Goal: Task Accomplishment & Management: Complete application form

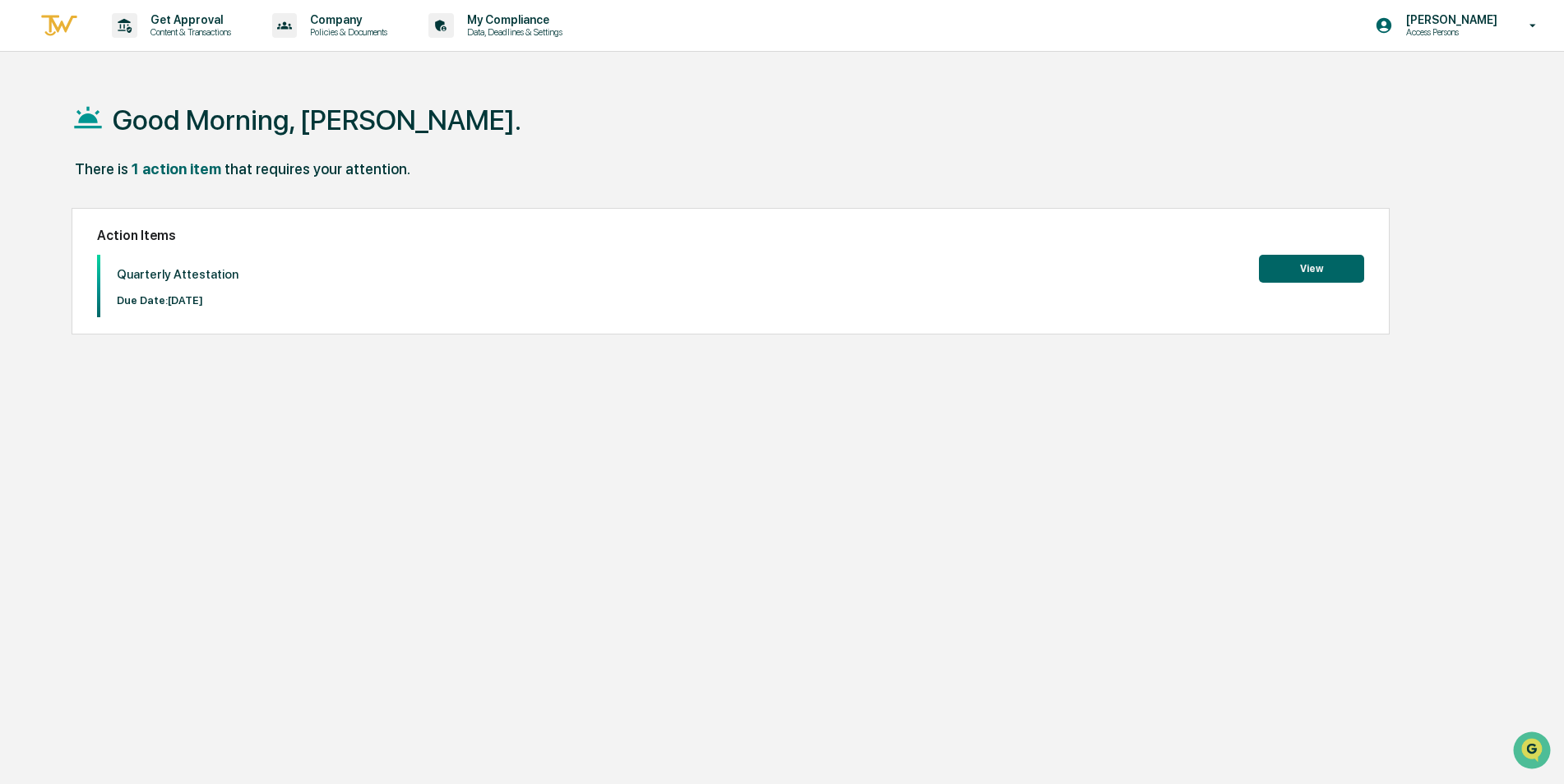
click at [1285, 260] on button "View" at bounding box center [1311, 268] width 106 height 28
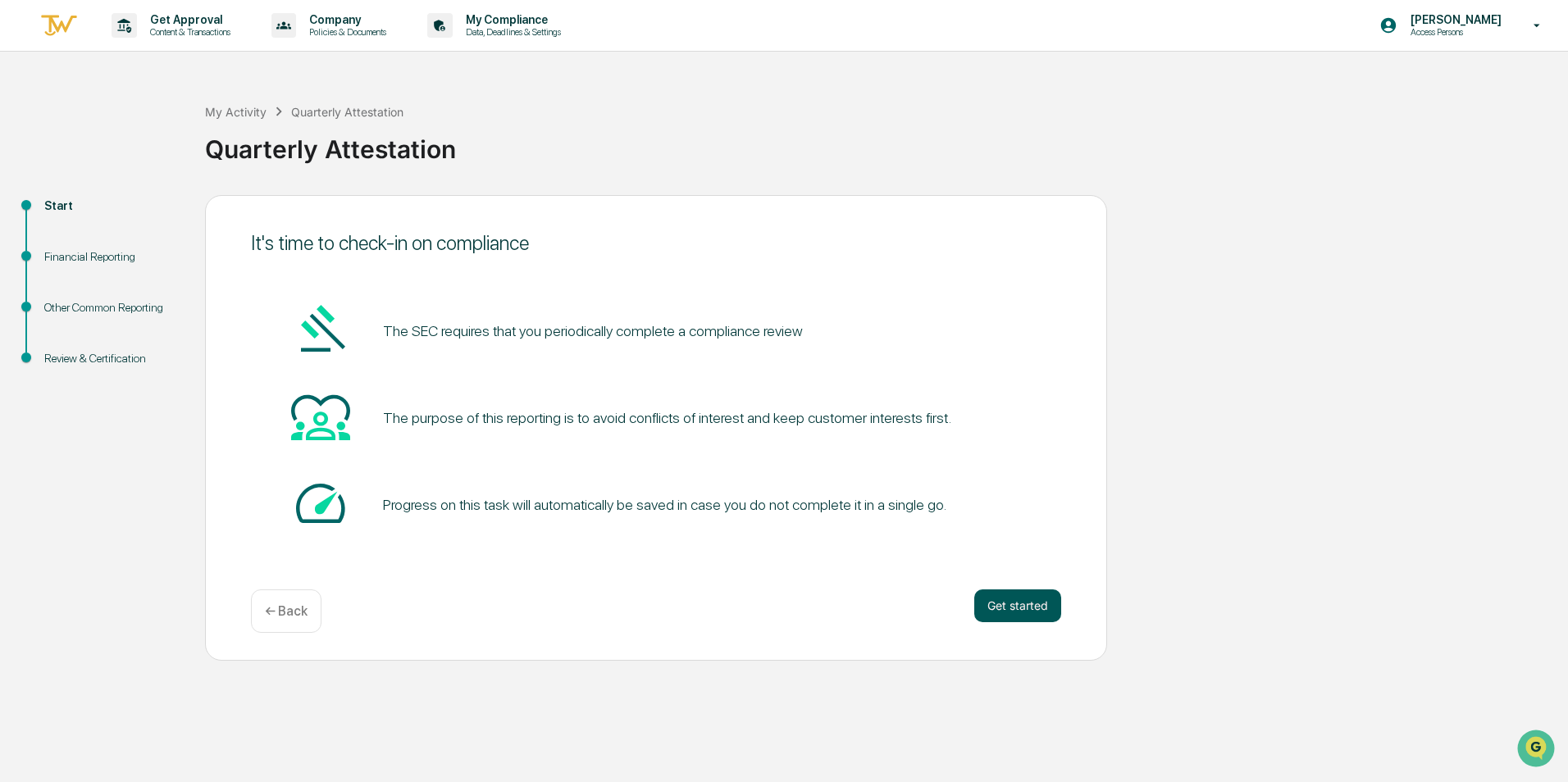
click at [1037, 598] on button "Get started" at bounding box center [1017, 605] width 87 height 33
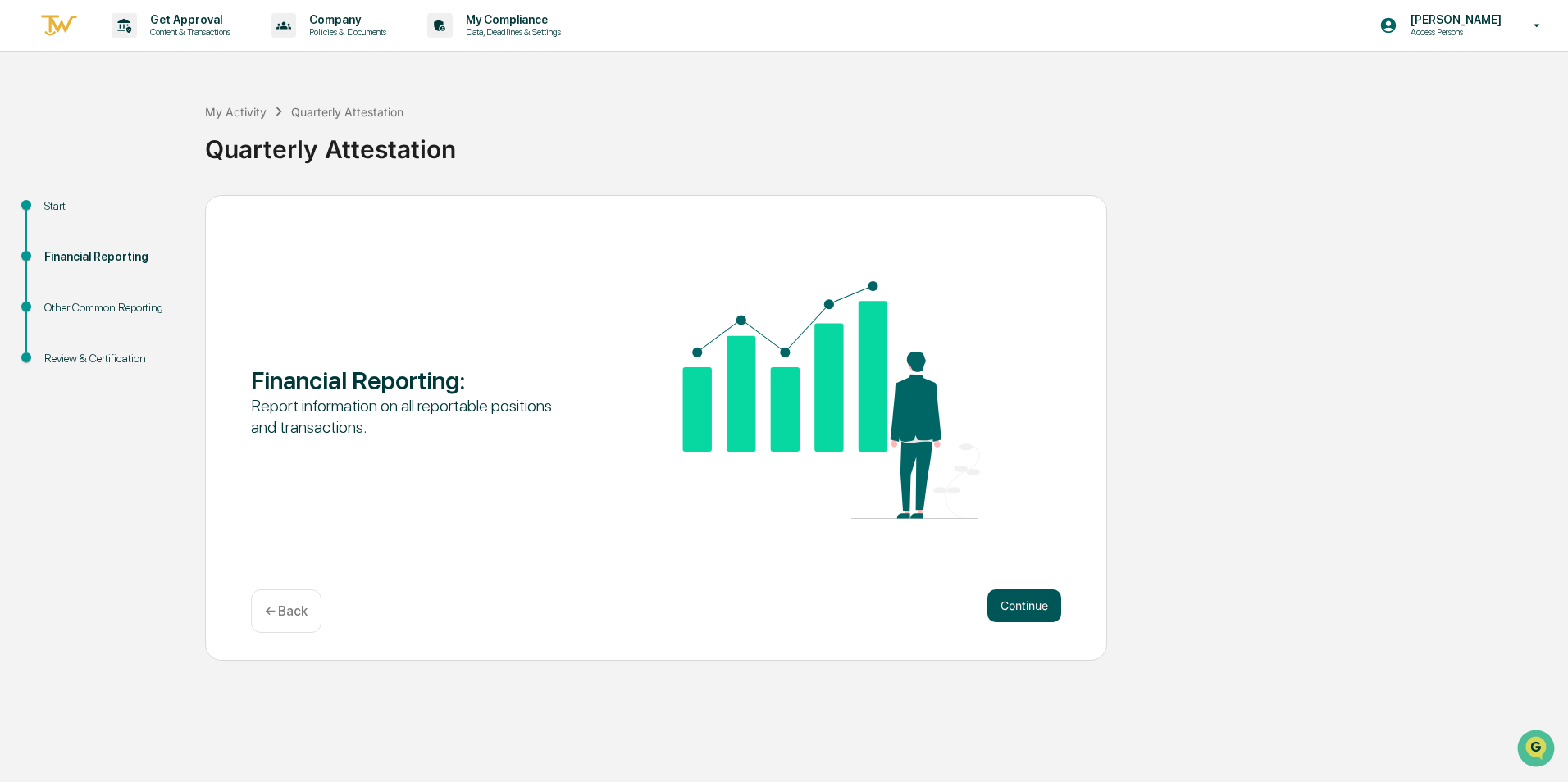
click at [1036, 604] on button "Continue" at bounding box center [1024, 605] width 74 height 33
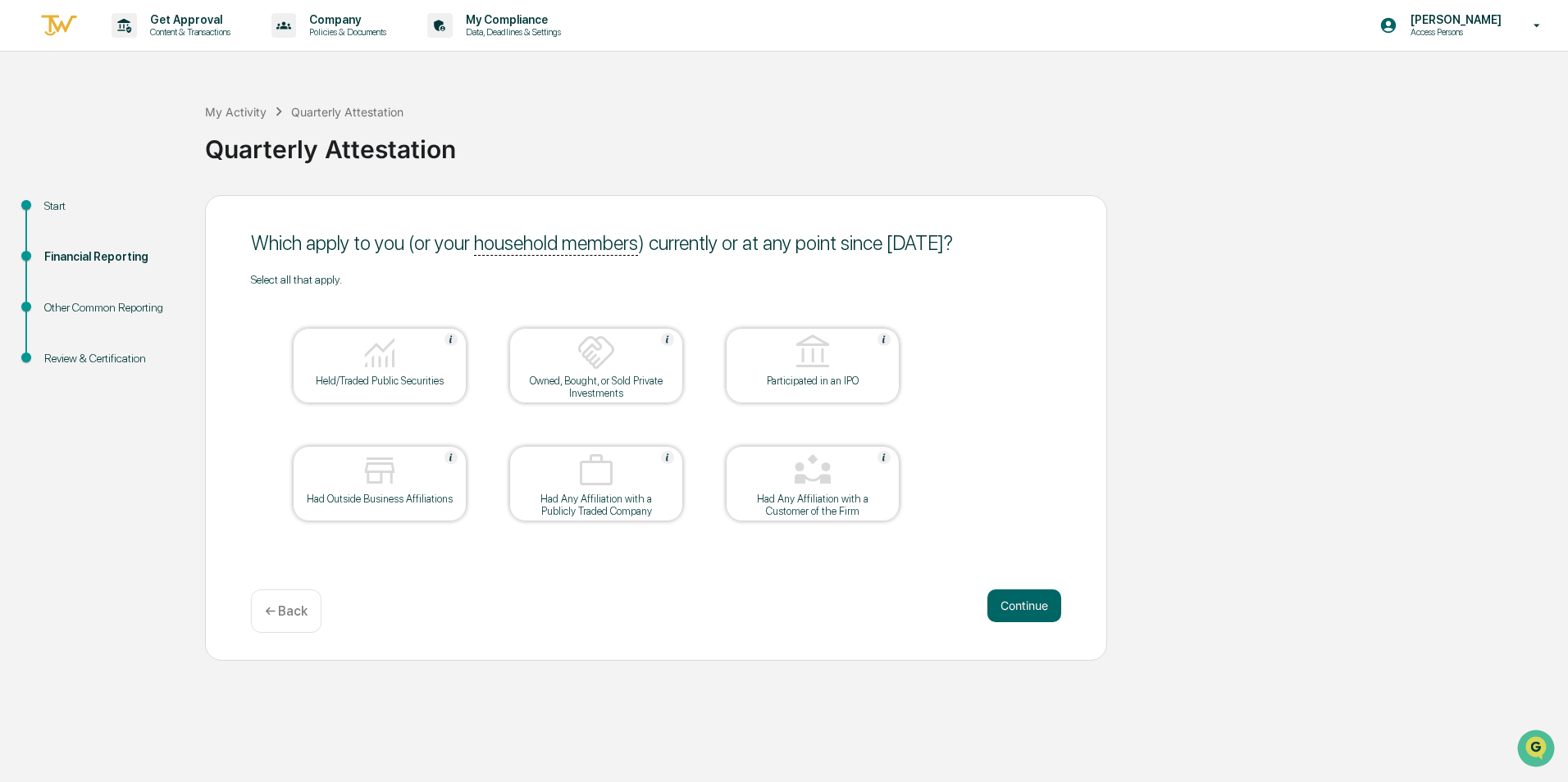
click at [363, 368] on img at bounding box center [380, 352] width 40 height 40
click at [1028, 592] on button "Continue" at bounding box center [1024, 605] width 74 height 33
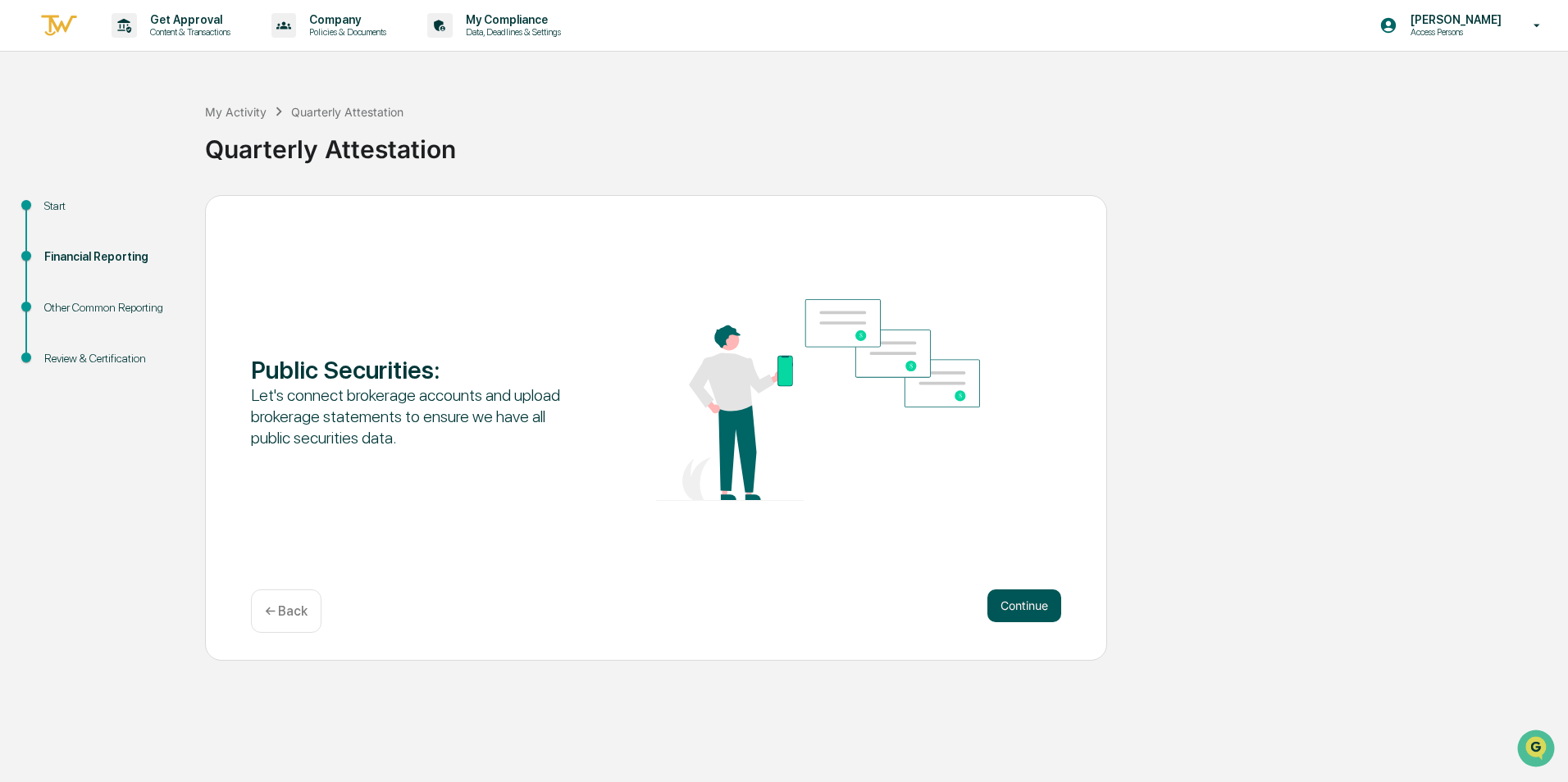
click at [1001, 597] on button "Continue" at bounding box center [1024, 605] width 74 height 33
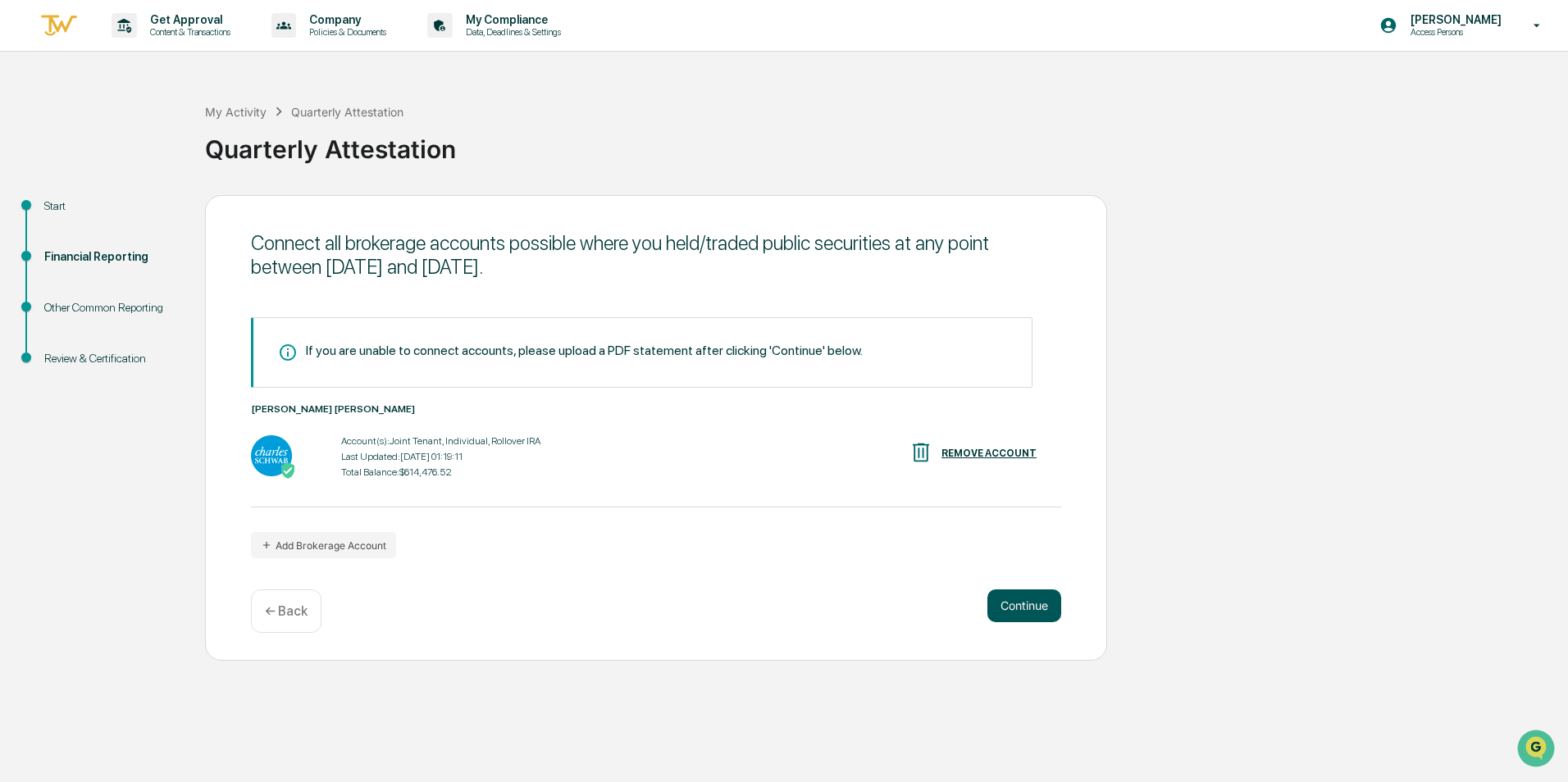
click at [1030, 598] on button "Continue" at bounding box center [1024, 605] width 74 height 33
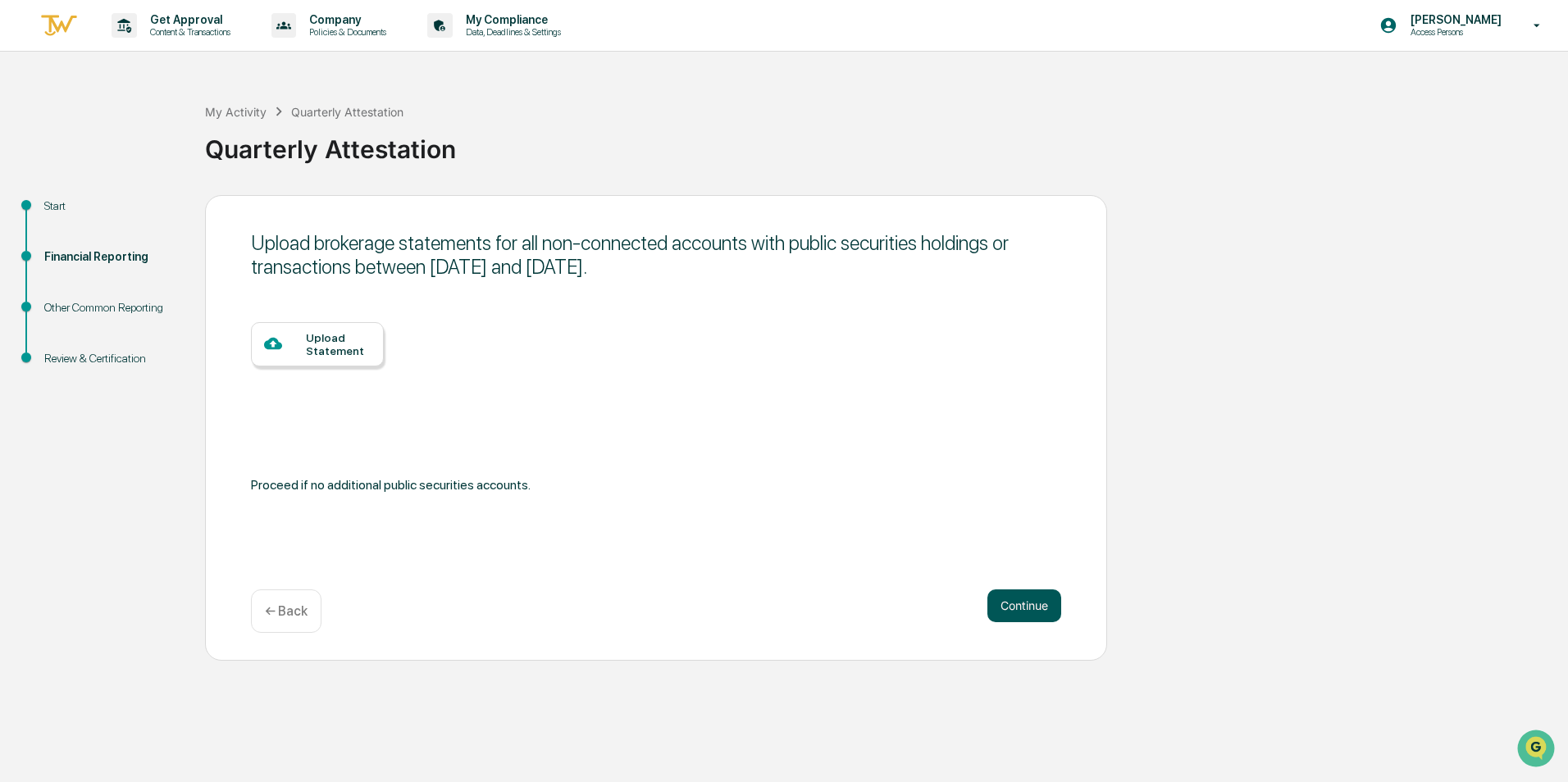
click at [1018, 614] on button "Continue" at bounding box center [1024, 605] width 74 height 33
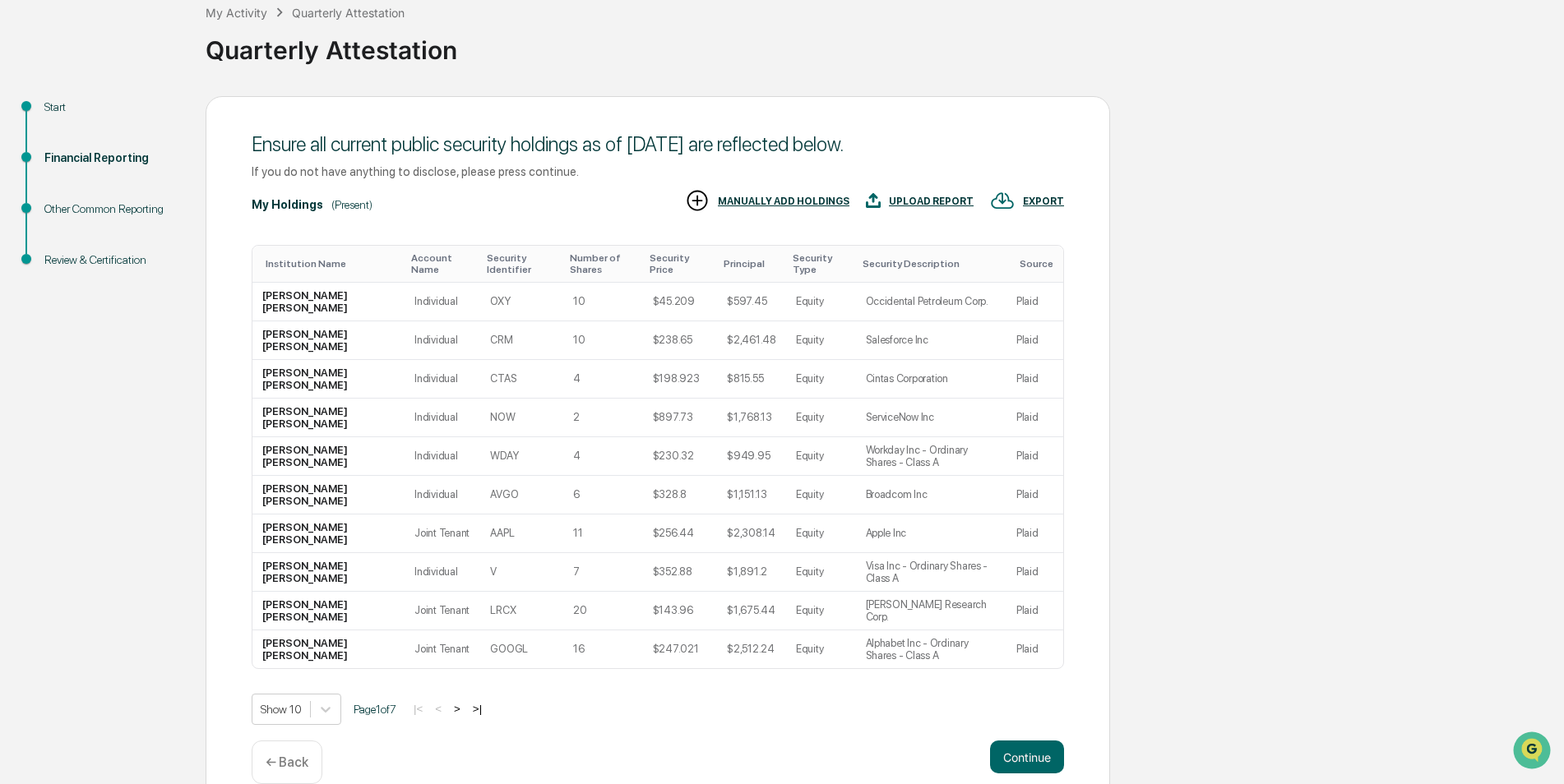
scroll to position [116, 0]
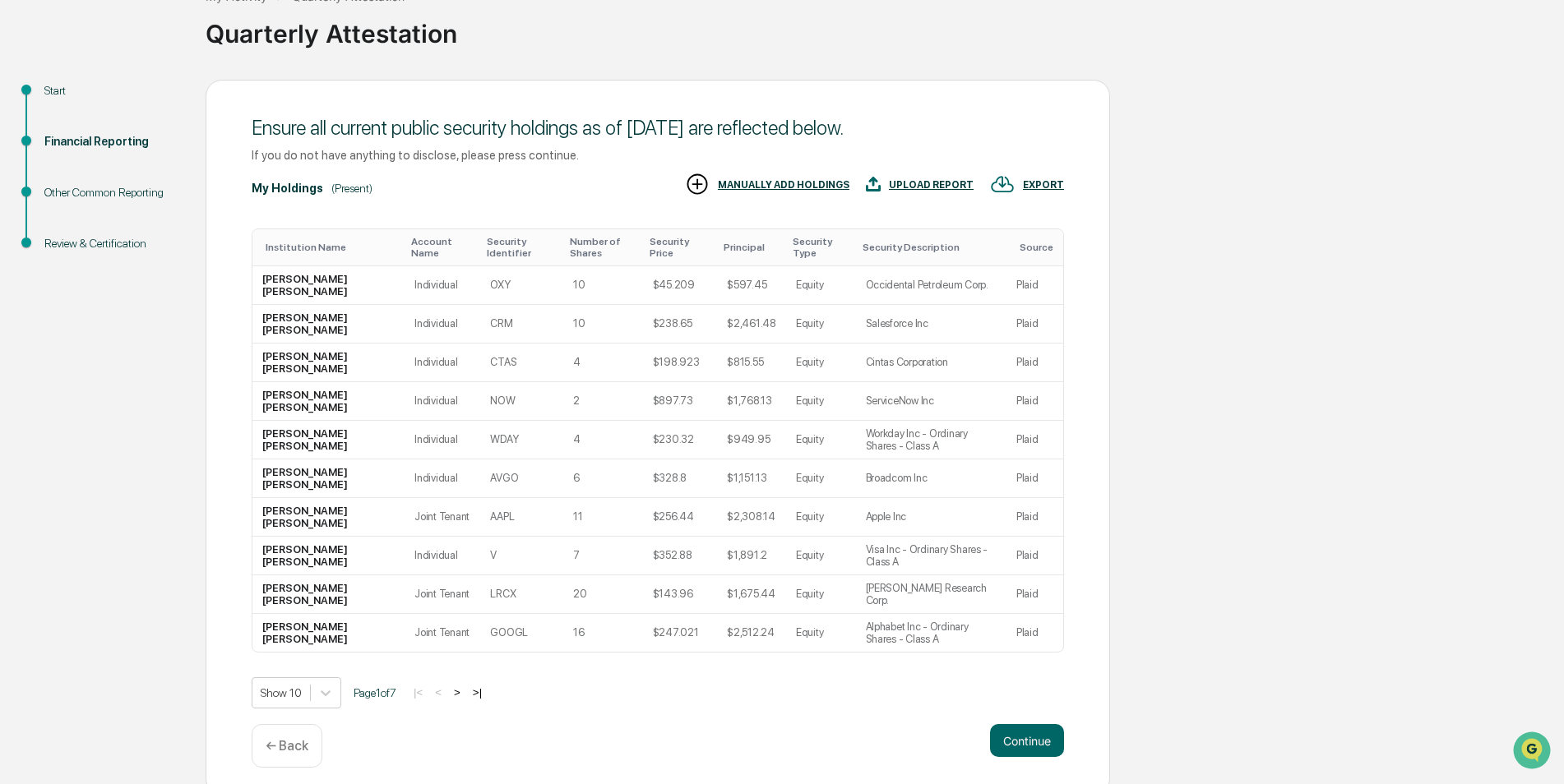
click at [457, 685] on button ">" at bounding box center [457, 692] width 16 height 14
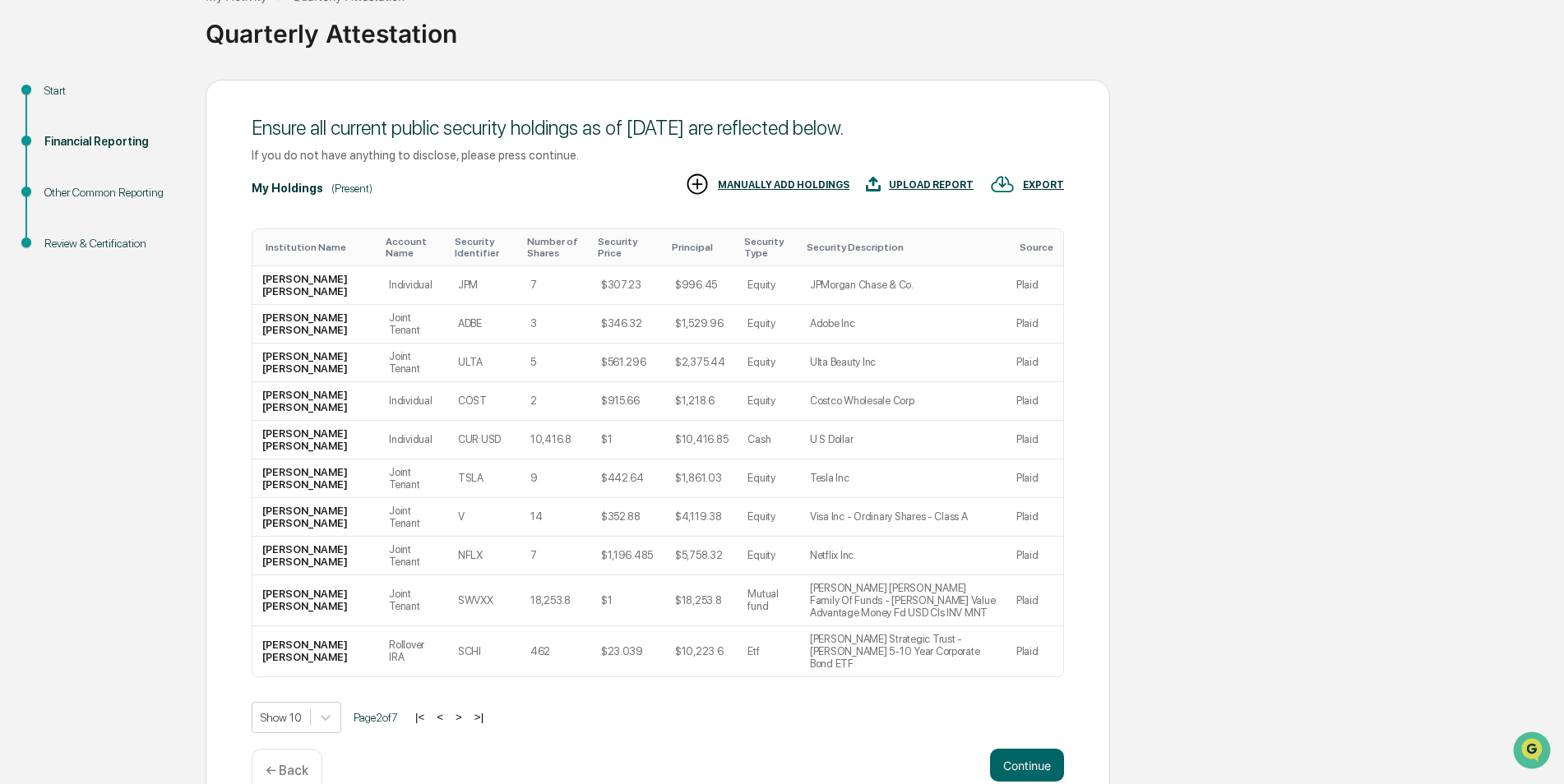
click at [457, 702] on div "Show 10 Page 2 of 7 |< < > >|" at bounding box center [658, 717] width 812 height 31
click at [467, 711] on button ">" at bounding box center [458, 717] width 16 height 14
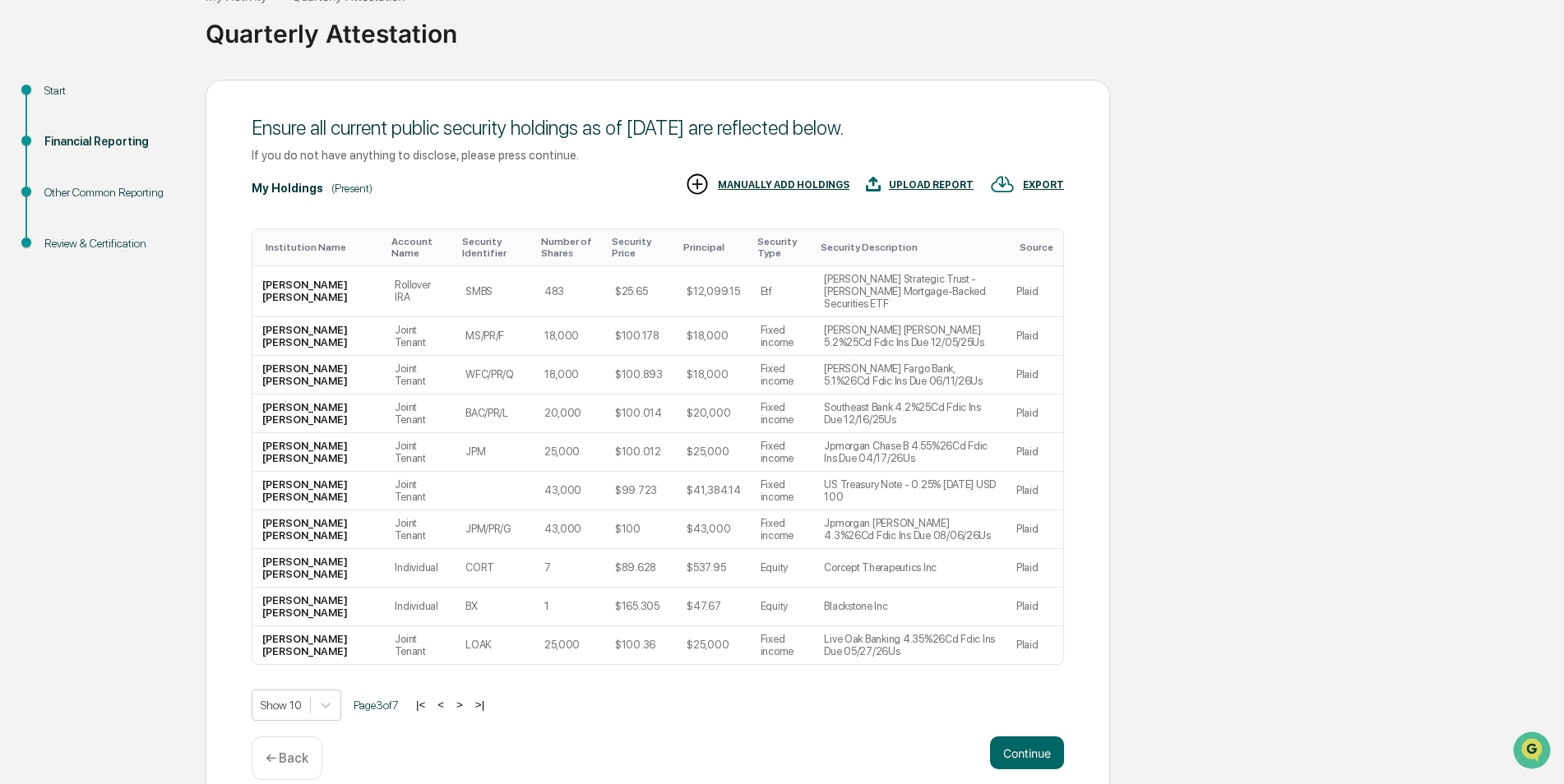
click at [467, 698] on button ">" at bounding box center [459, 705] width 16 height 14
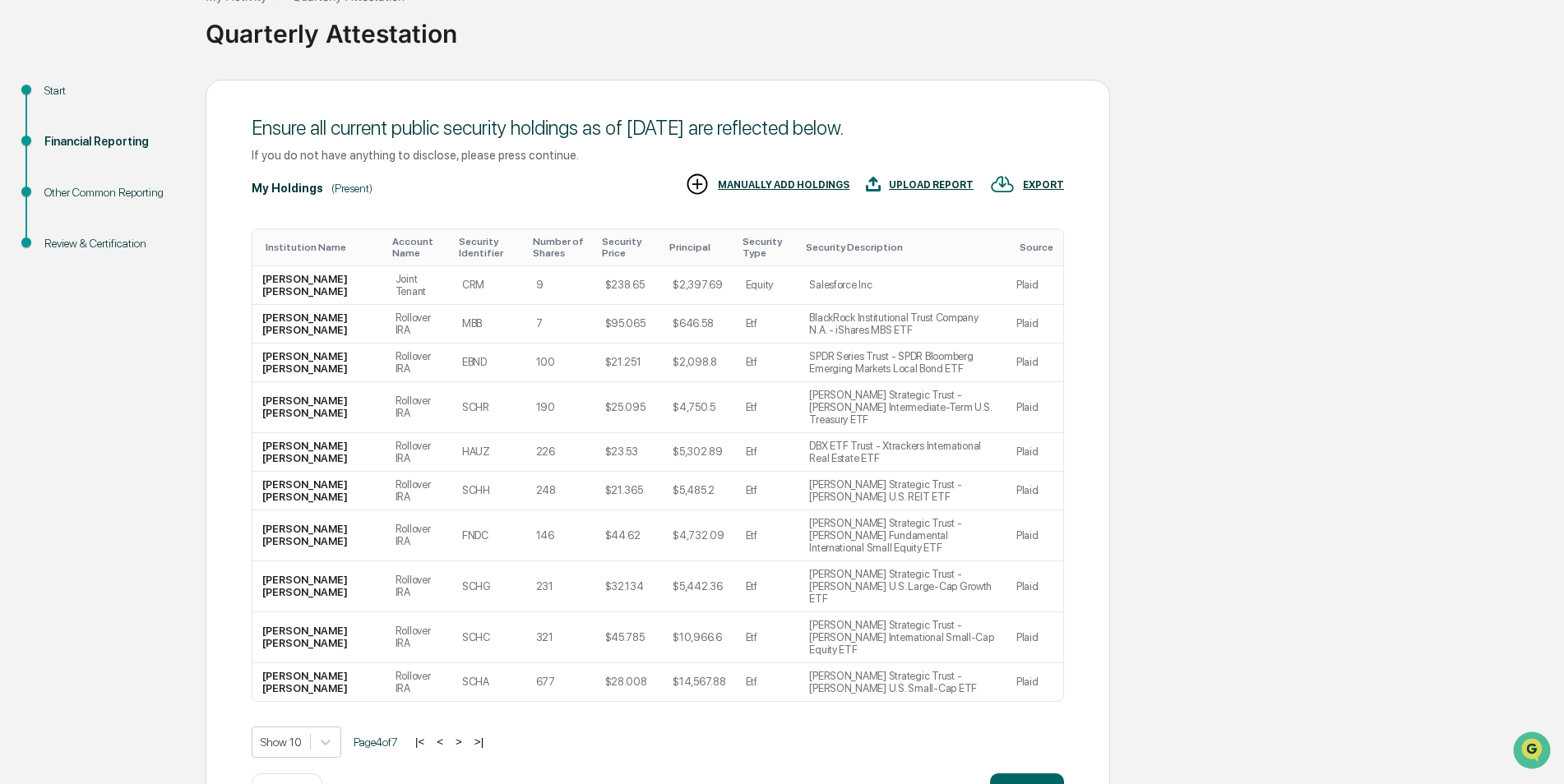
click at [467, 735] on button ">" at bounding box center [458, 742] width 16 height 14
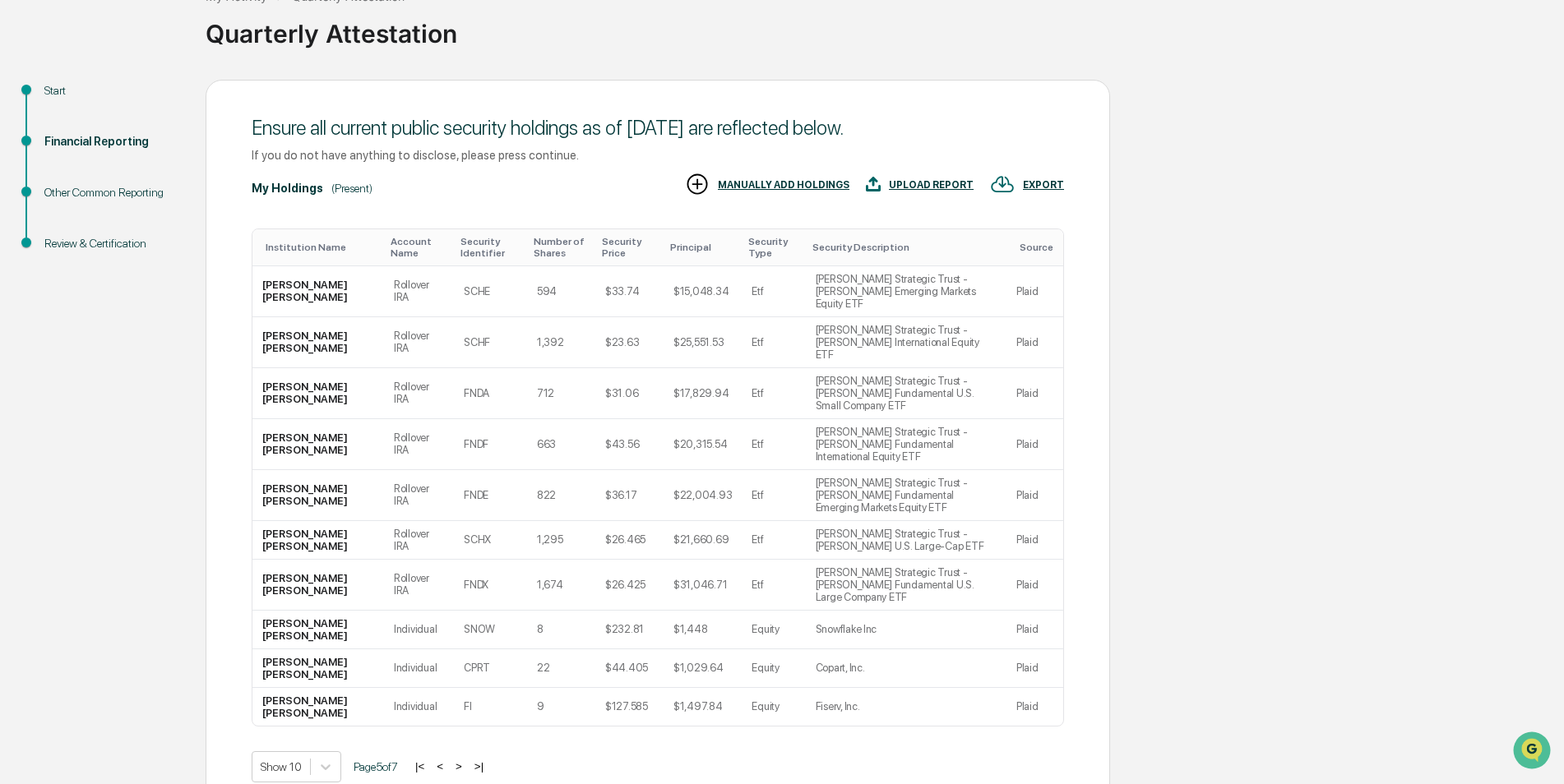
click at [467, 760] on button ">" at bounding box center [458, 766] width 16 height 14
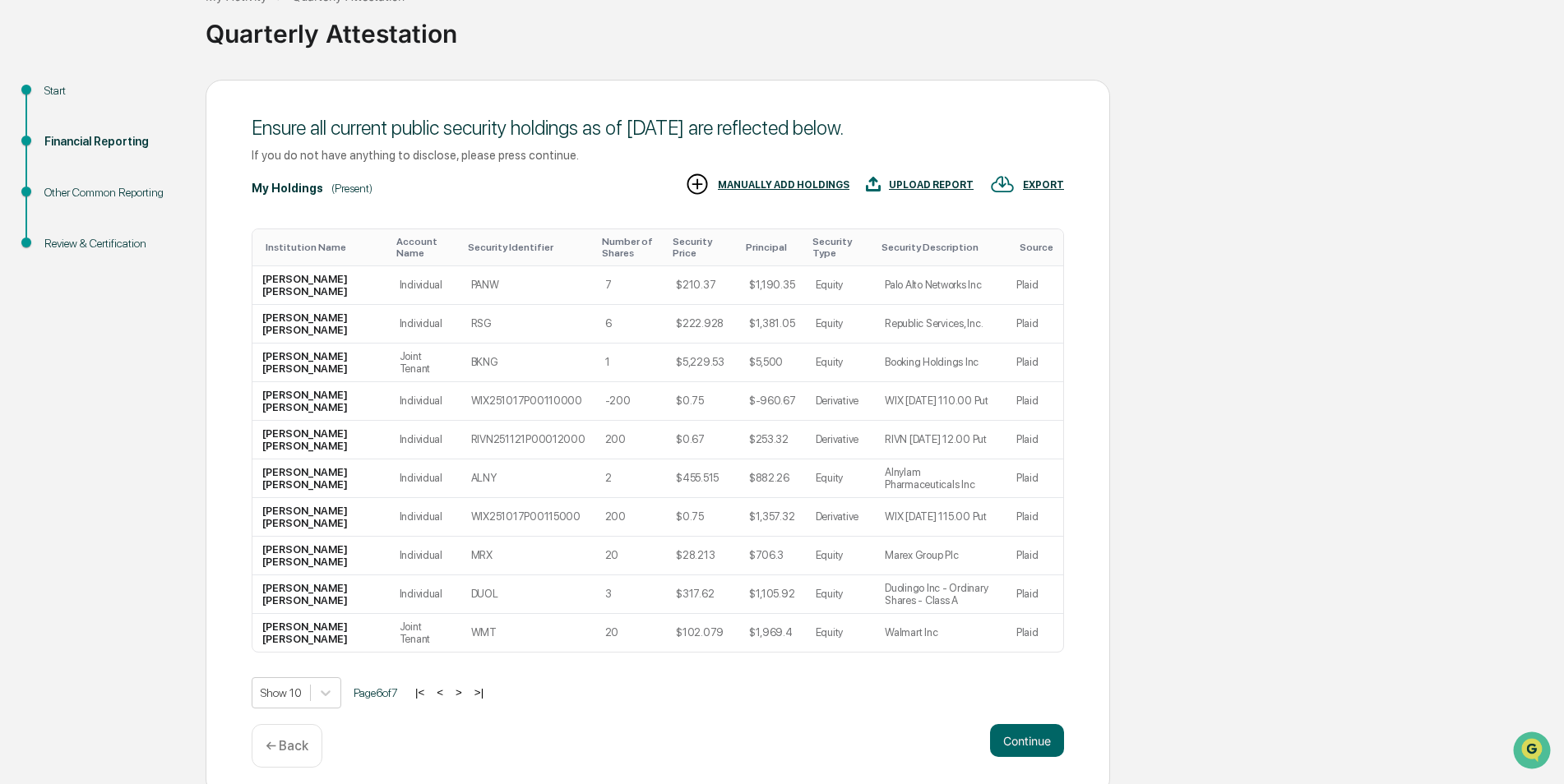
click at [467, 694] on button ">" at bounding box center [458, 692] width 16 height 14
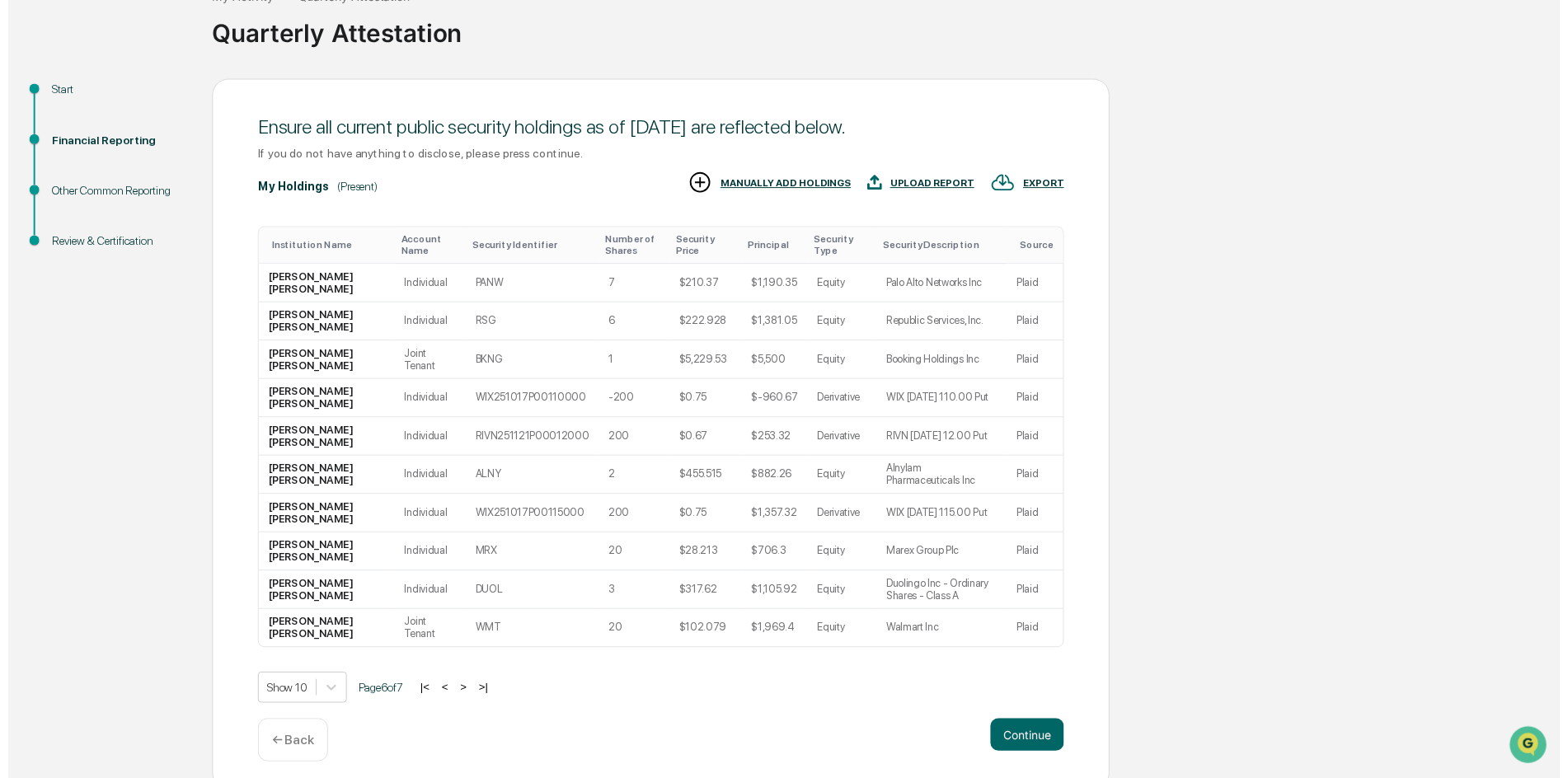
scroll to position [89, 0]
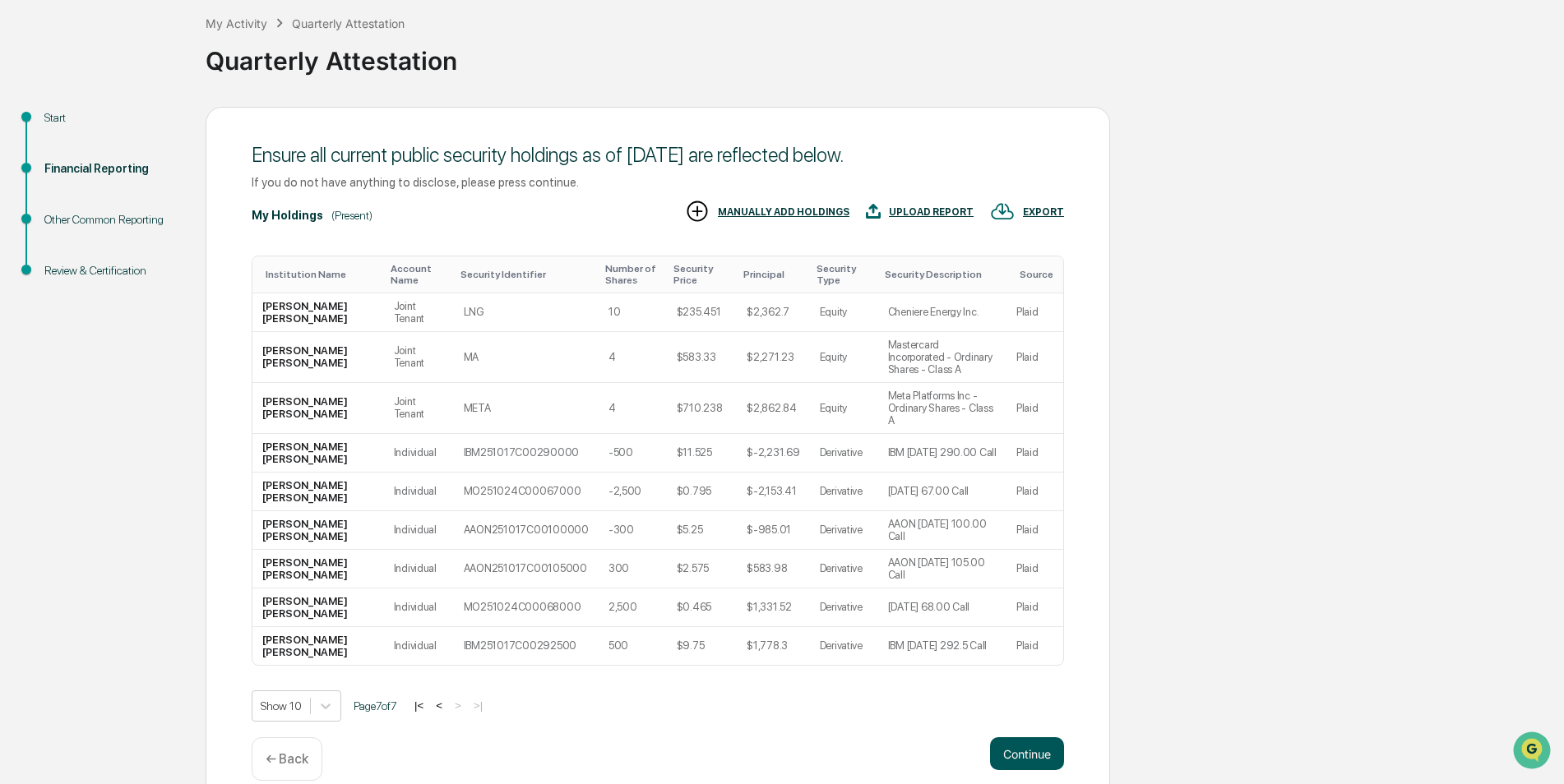
click at [1032, 738] on button "Continue" at bounding box center [1027, 754] width 74 height 33
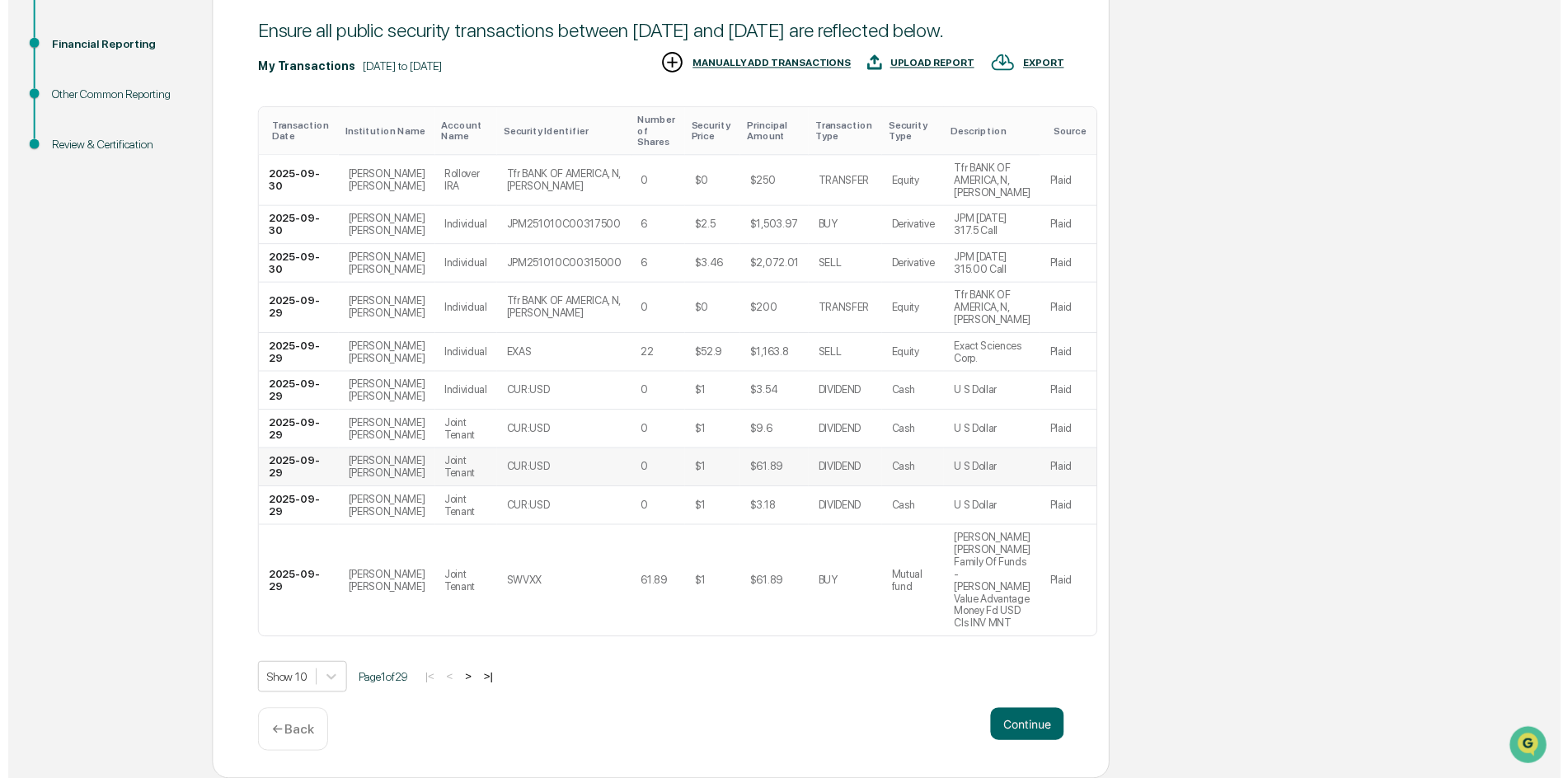
scroll to position [227, 0]
click at [1036, 720] on button "Continue" at bounding box center [1030, 731] width 74 height 33
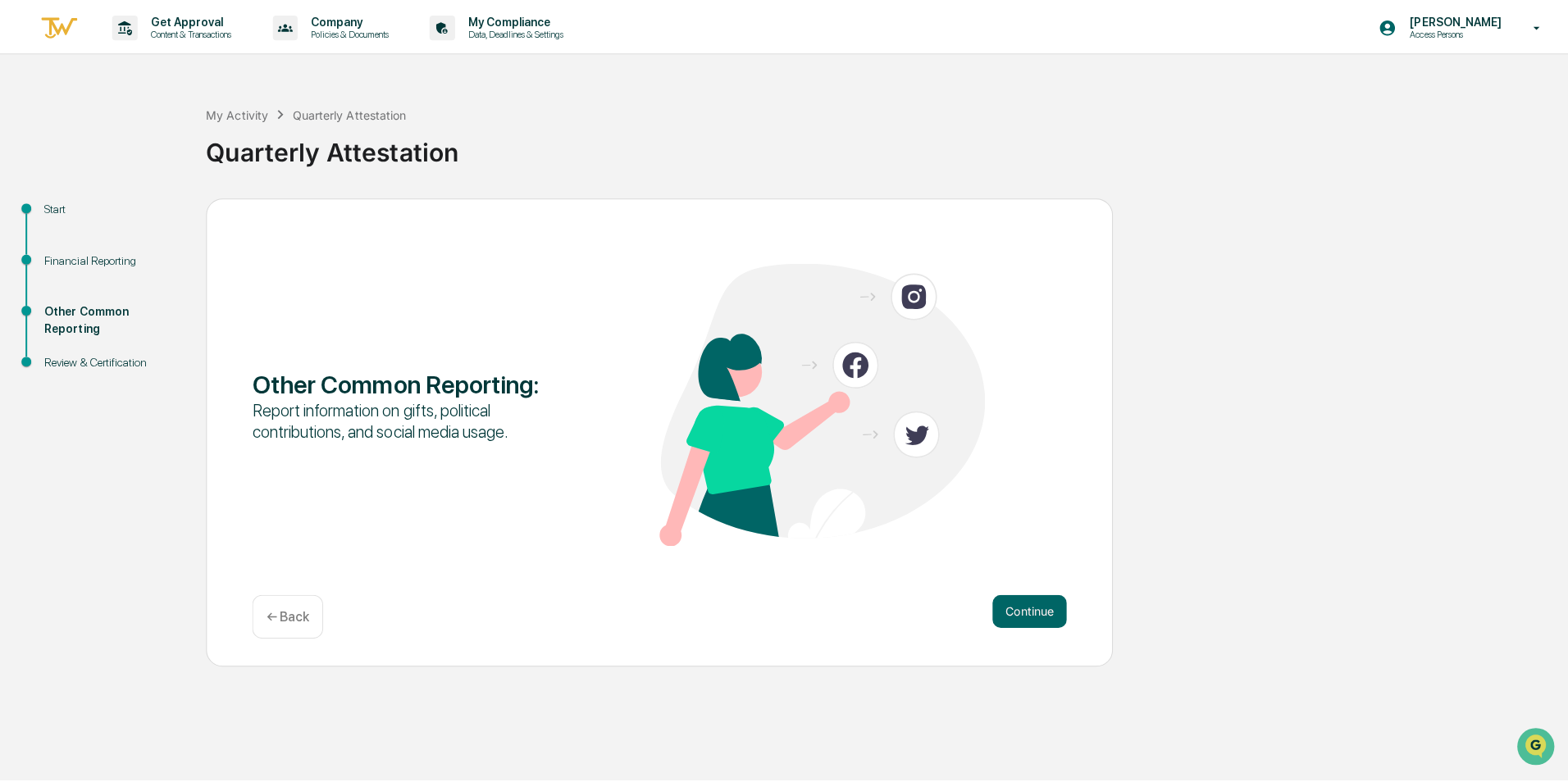
scroll to position [0, 0]
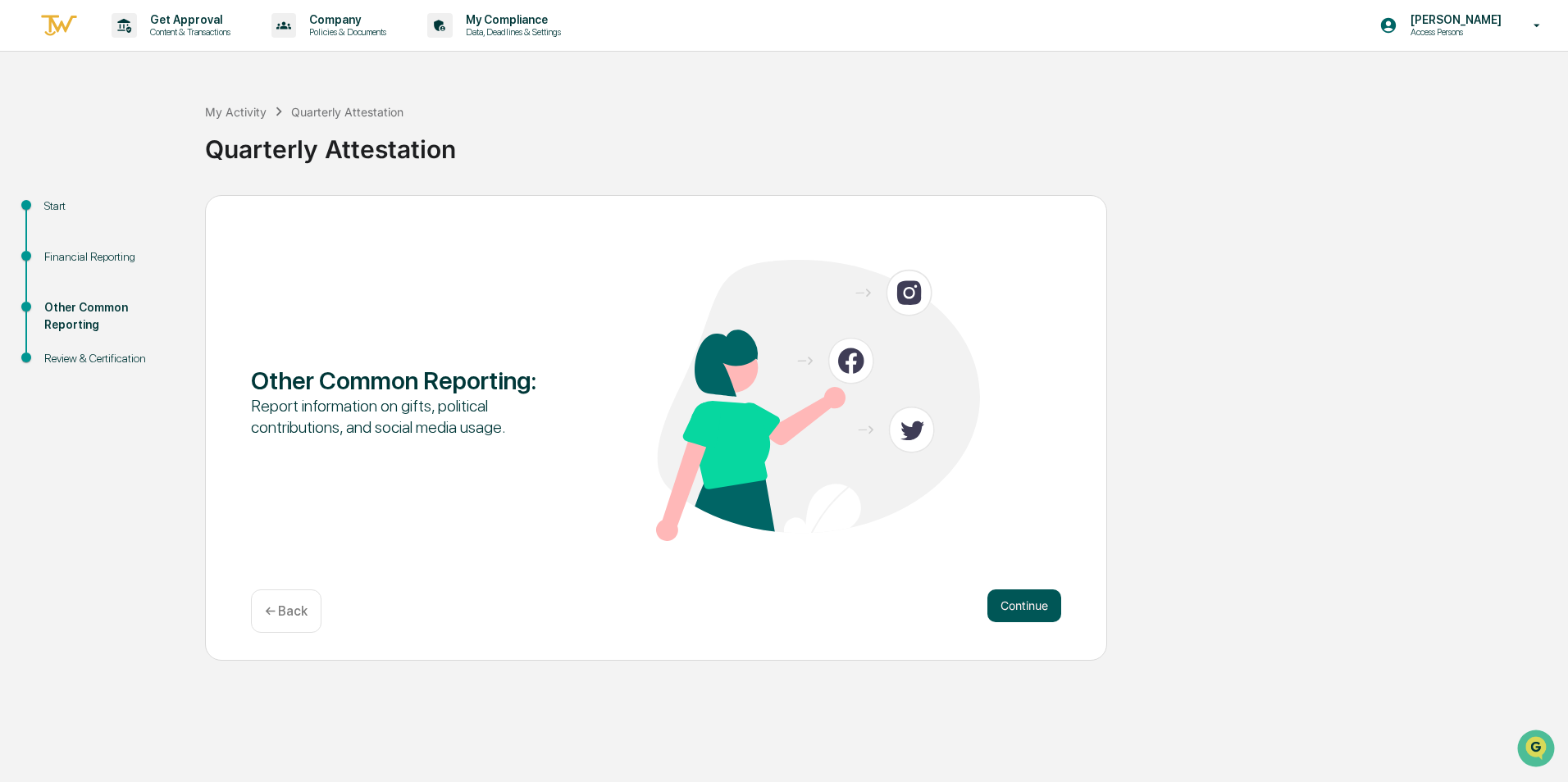
click at [1022, 598] on button "Continue" at bounding box center [1024, 605] width 74 height 33
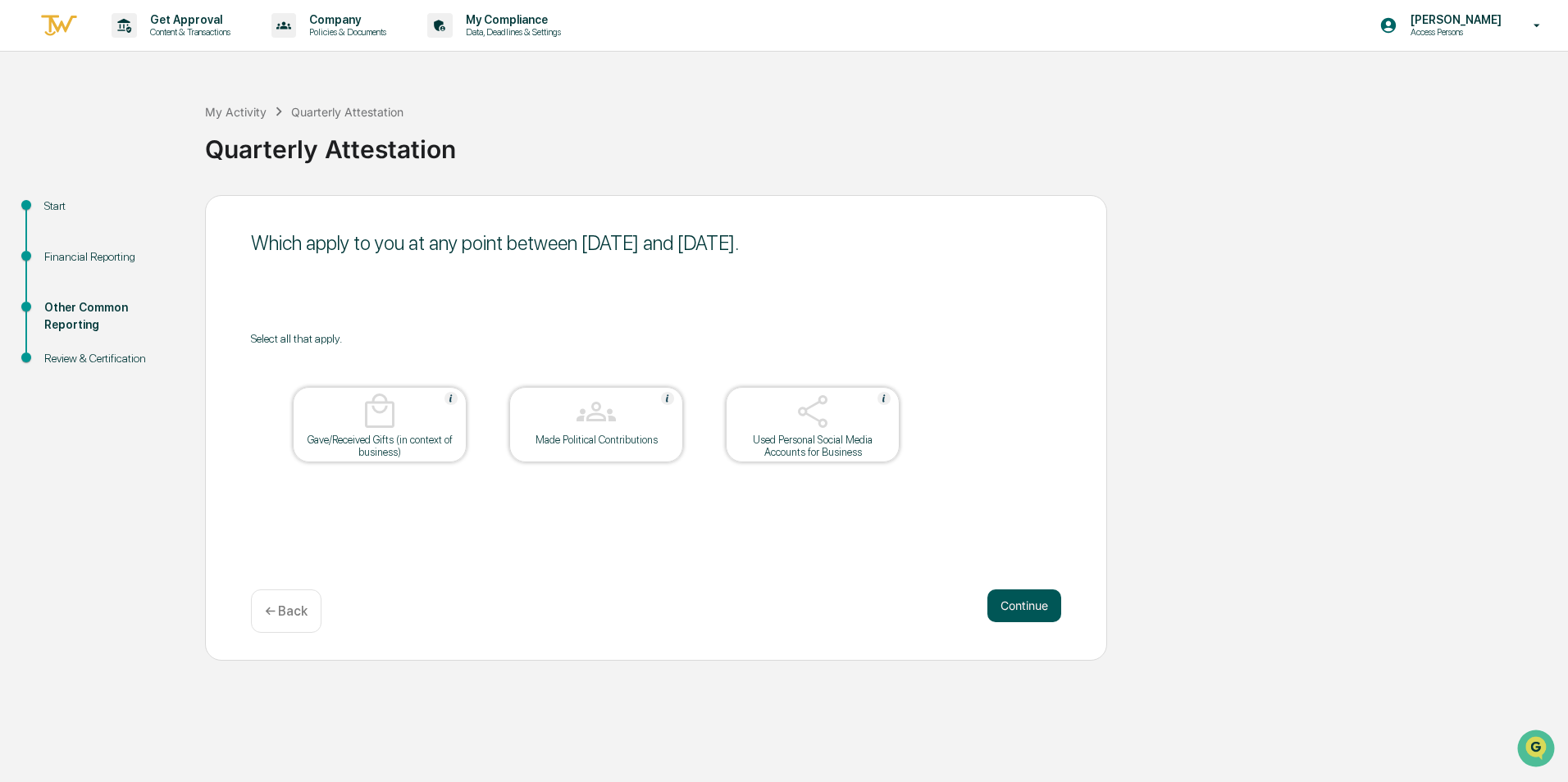
click at [1010, 609] on button "Continue" at bounding box center [1024, 605] width 74 height 33
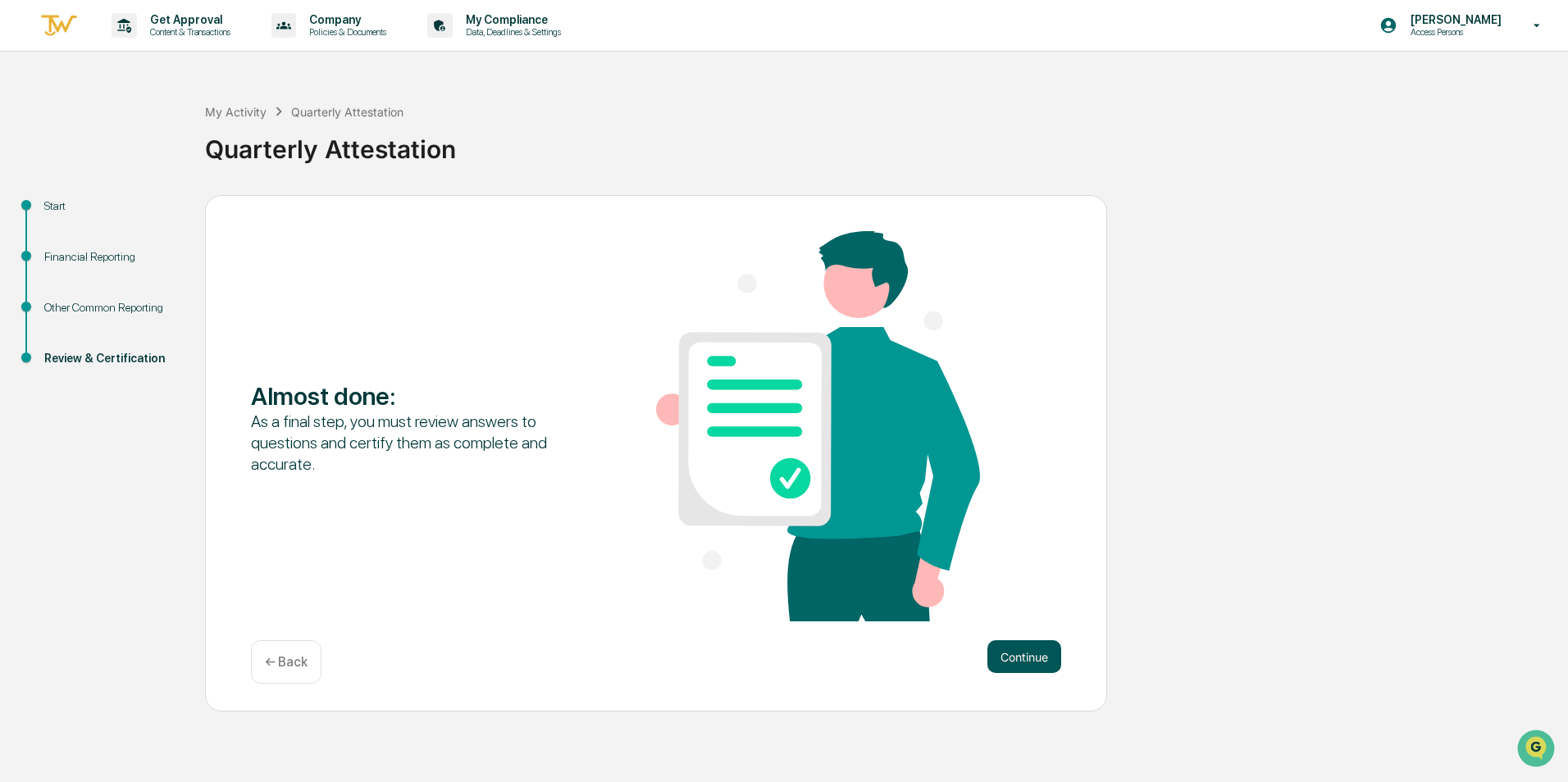
click at [1034, 646] on button "Continue" at bounding box center [1024, 657] width 74 height 33
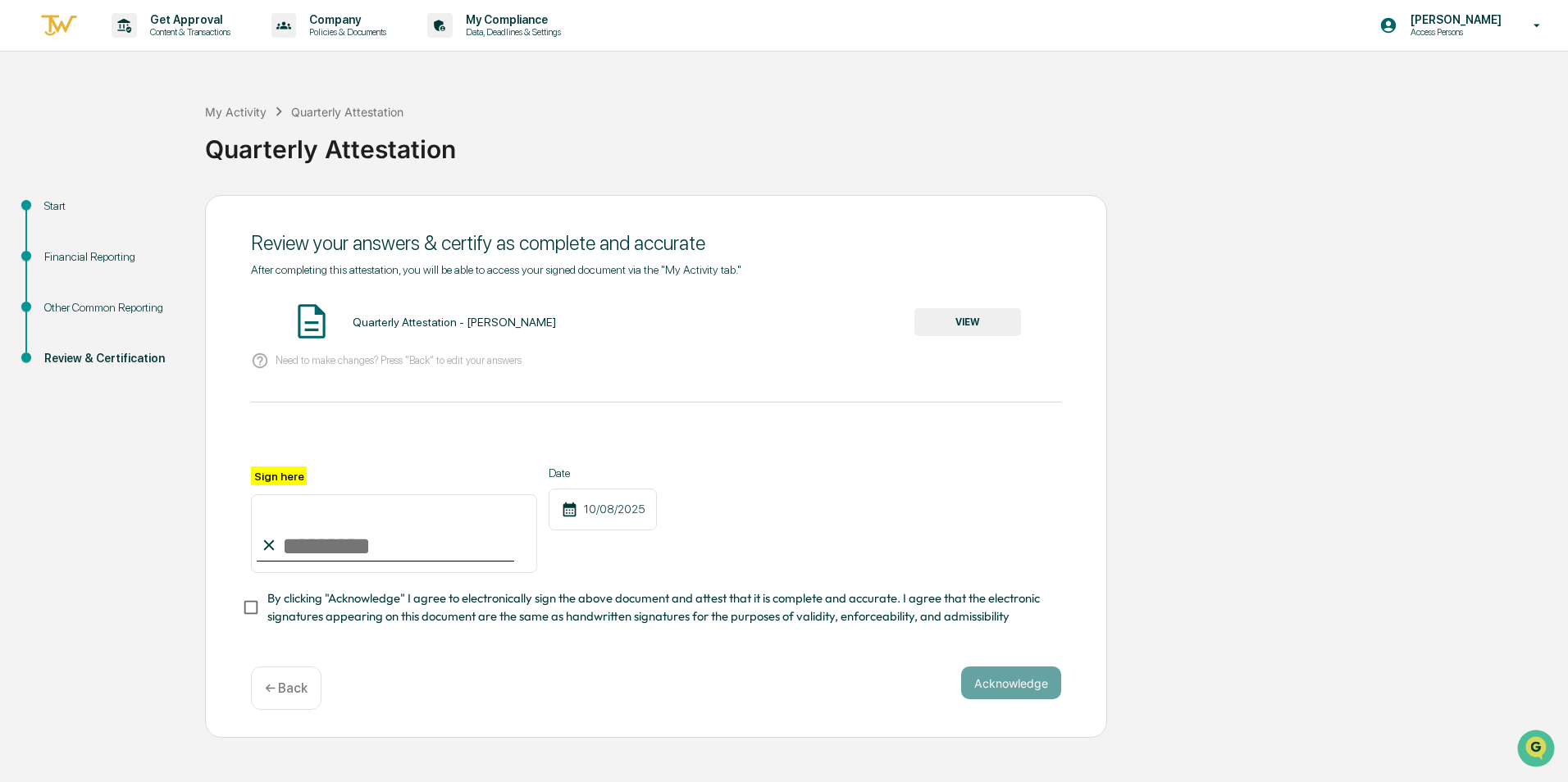
click at [326, 554] on input "Sign here" at bounding box center [394, 534] width 286 height 79
type input "**********"
click at [997, 685] on button "Acknowledge" at bounding box center [1011, 683] width 100 height 33
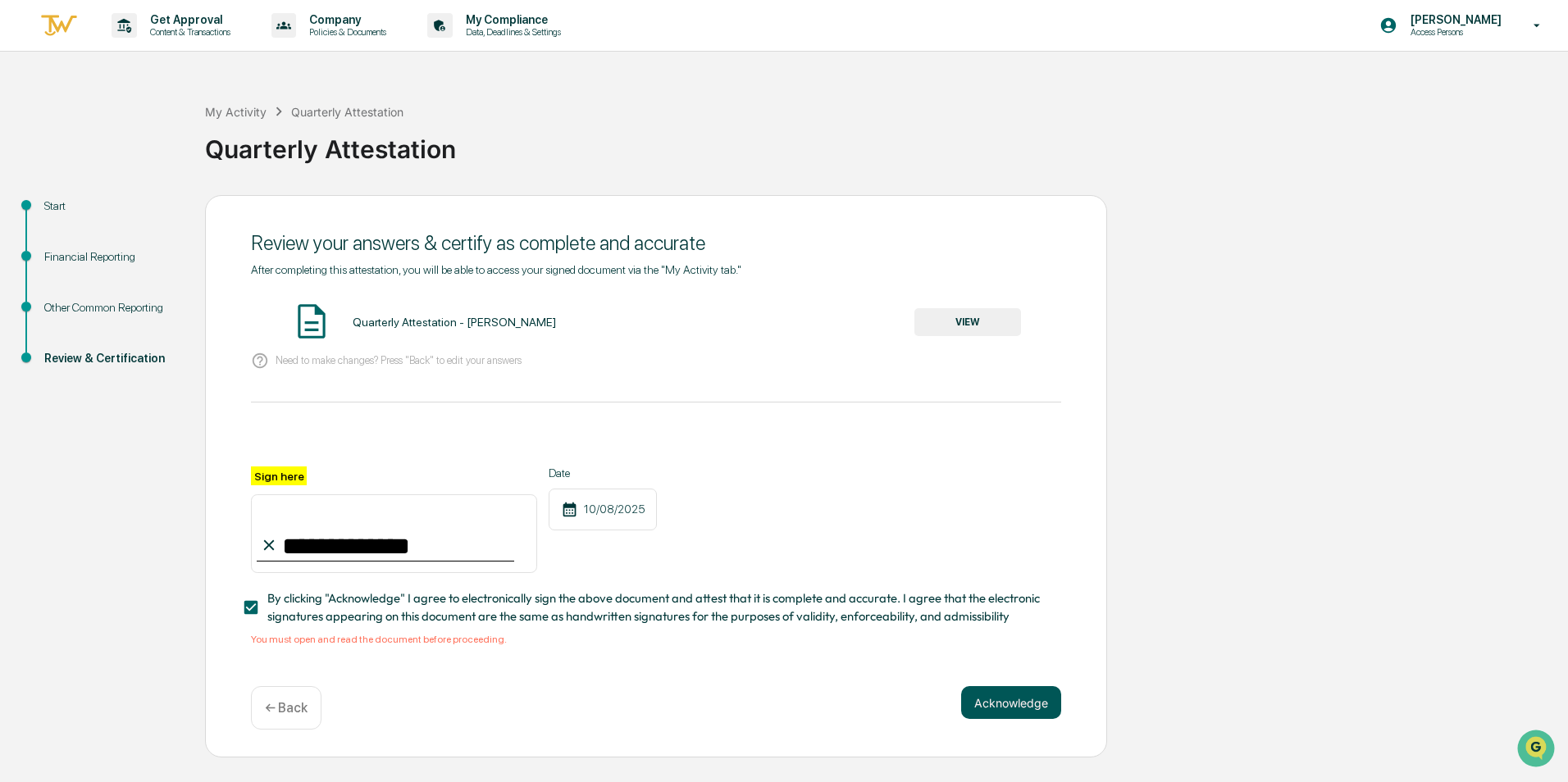
click at [1001, 694] on button "Acknowledge" at bounding box center [1011, 702] width 100 height 33
click at [1001, 701] on button "Acknowledge" at bounding box center [1011, 702] width 100 height 33
click at [359, 646] on div "You must open and read the document before proceeding." at bounding box center [656, 640] width 810 height 12
click at [941, 315] on button "VIEW" at bounding box center [967, 322] width 107 height 28
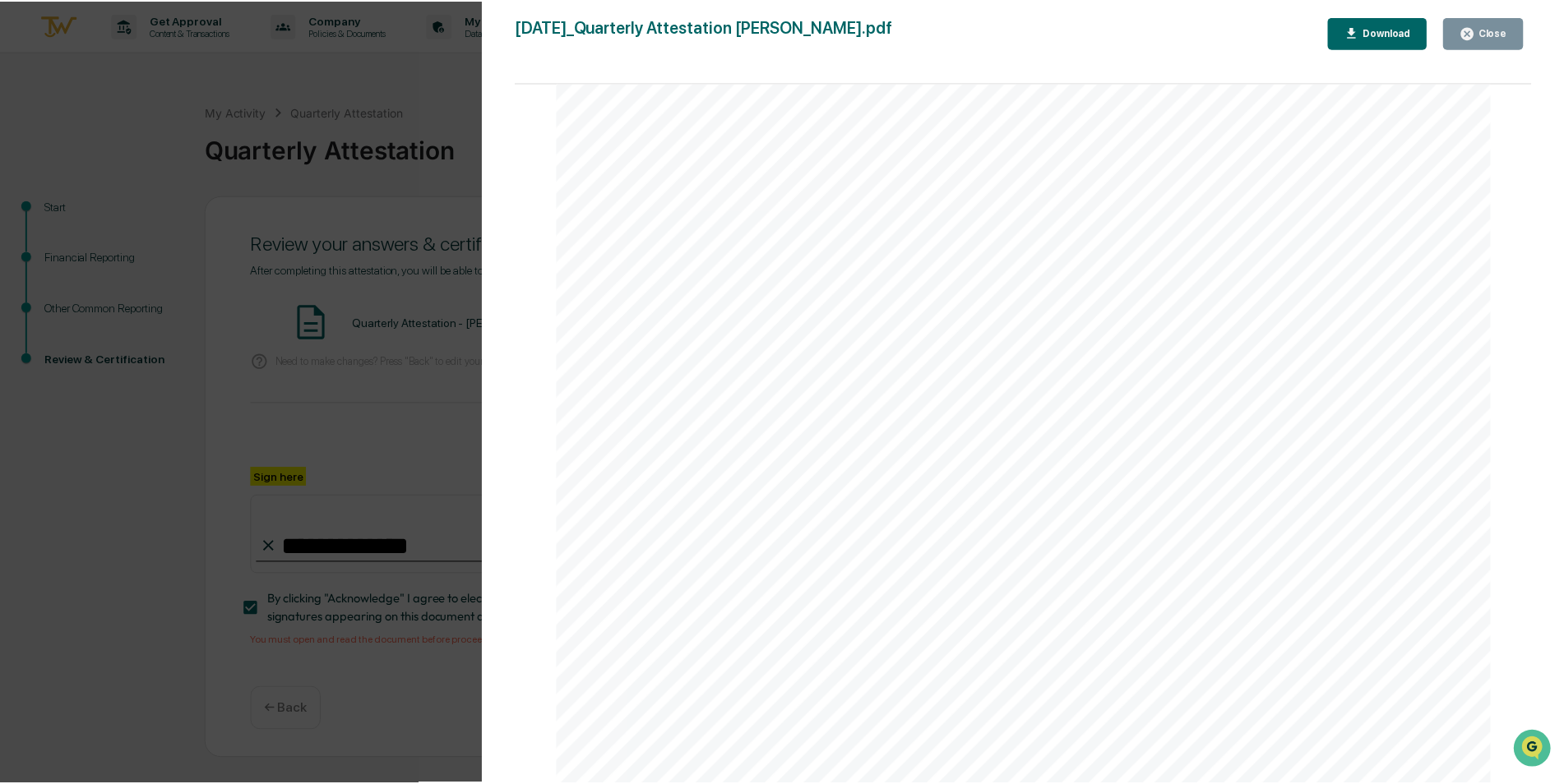
scroll to position [16913, 0]
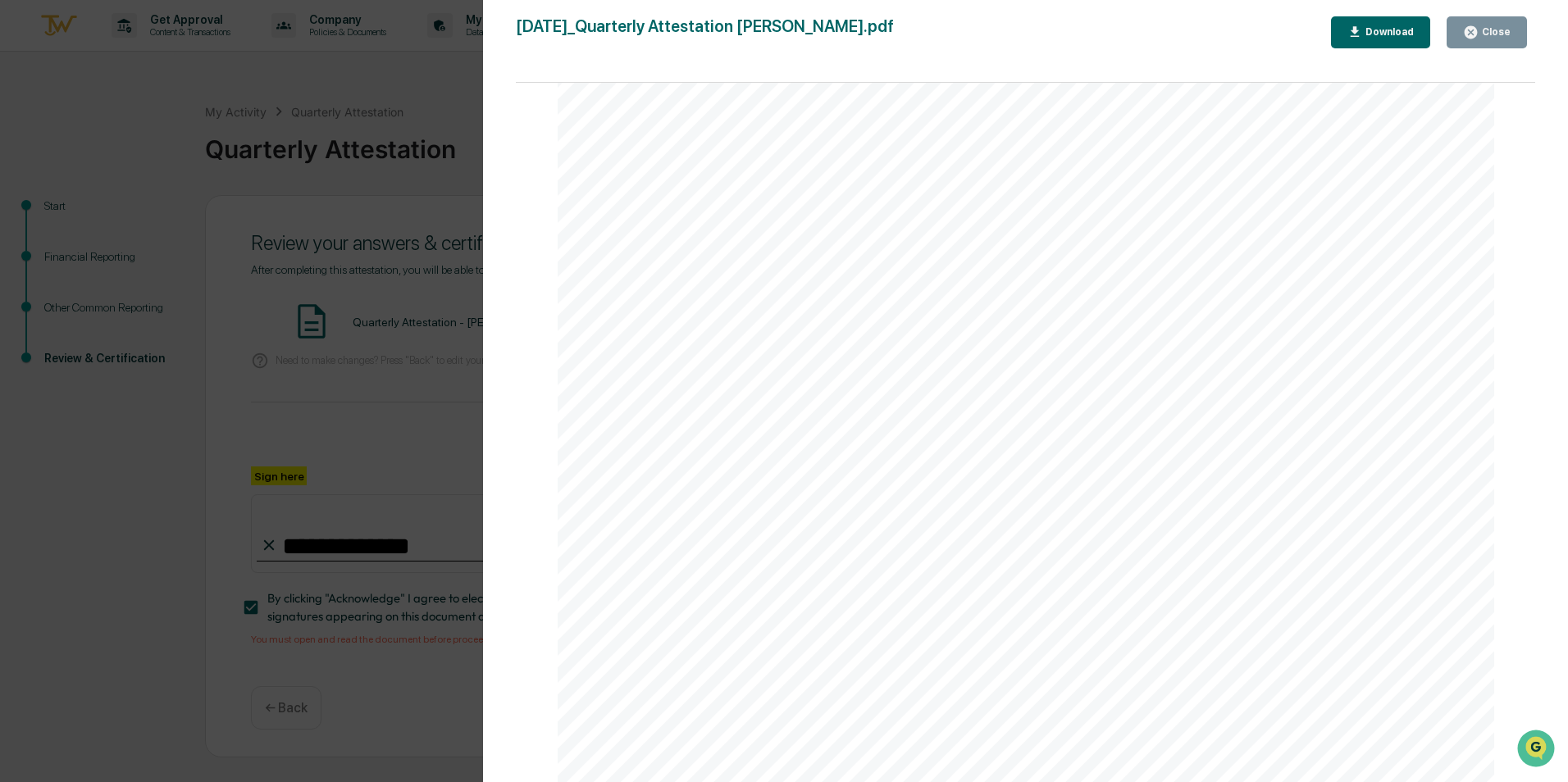
click at [1464, 31] on button "Close" at bounding box center [1486, 32] width 80 height 32
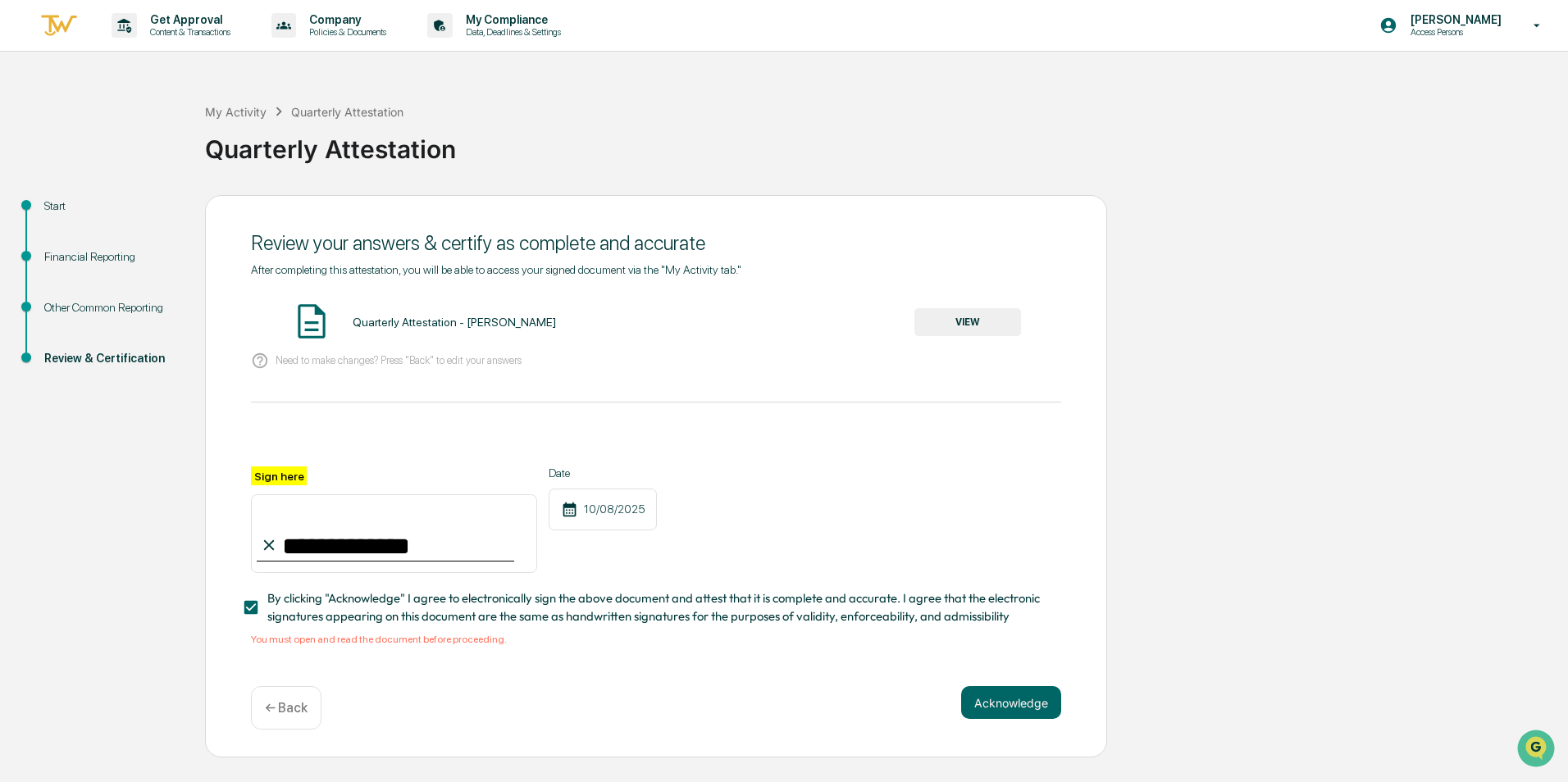
click at [1005, 686] on div "**********" at bounding box center [656, 476] width 902 height 563
click at [1007, 702] on button "Acknowledge" at bounding box center [1011, 702] width 100 height 33
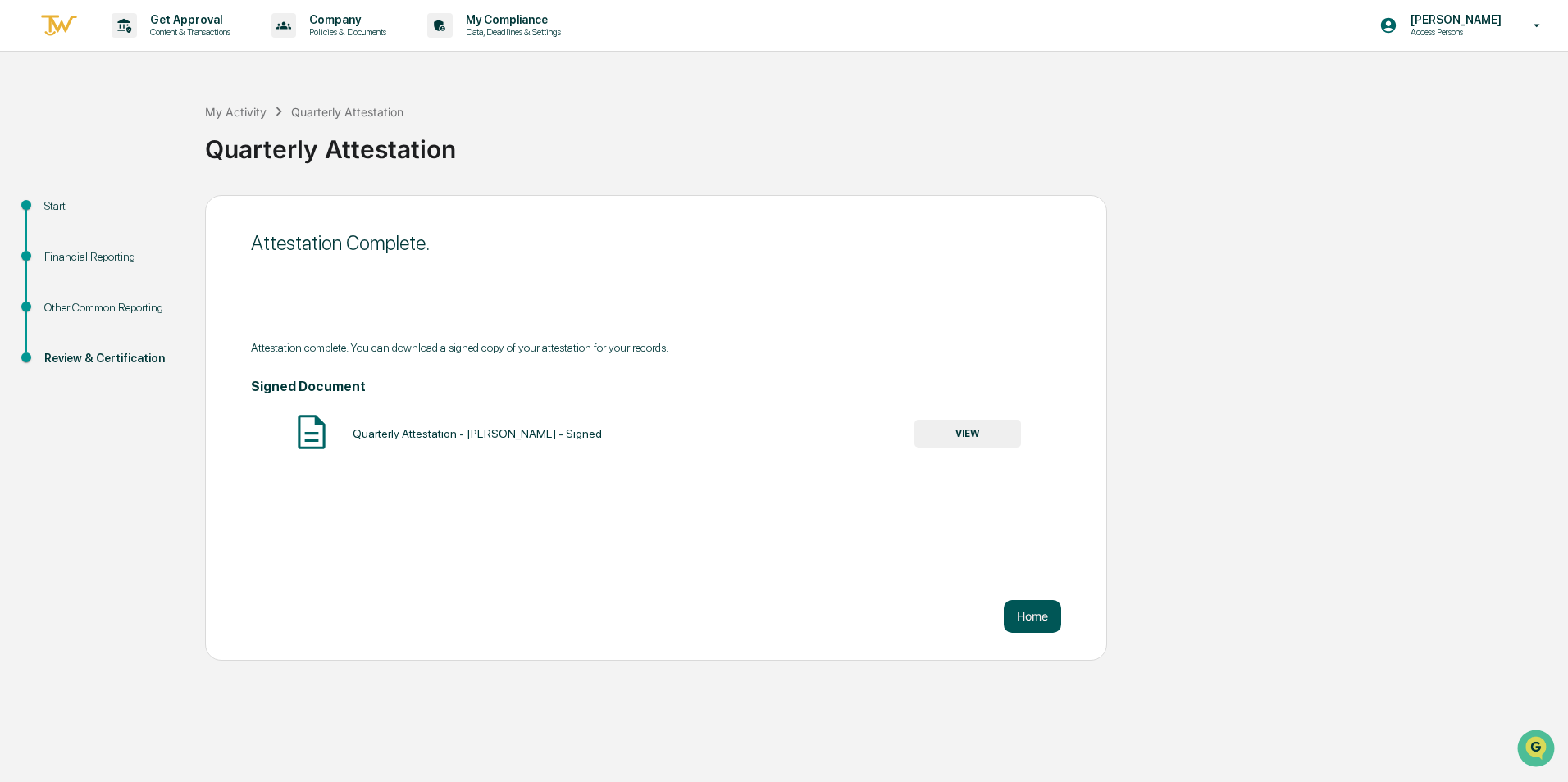
click at [1021, 618] on button "Home" at bounding box center [1032, 616] width 57 height 33
